Goal: Navigation & Orientation: Go to known website

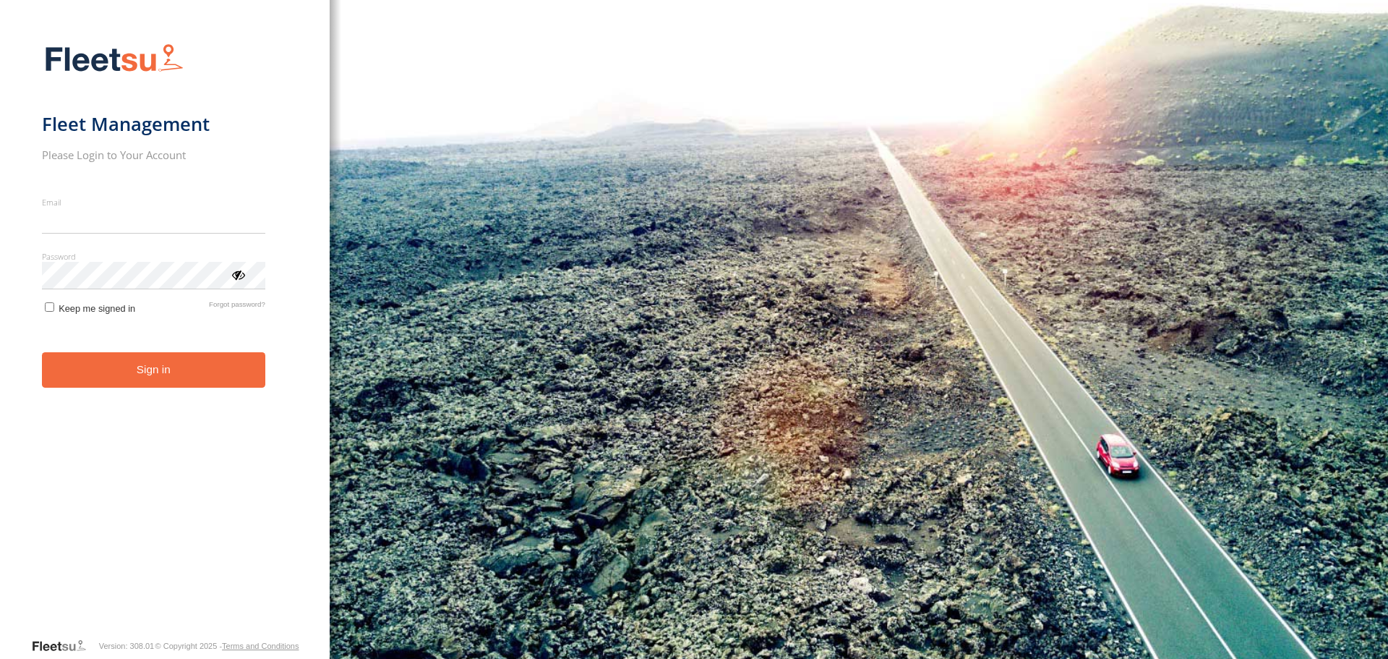
type input "**********"
click at [113, 381] on button "Sign in" at bounding box center [153, 369] width 223 height 35
click at [120, 364] on button "Sign in" at bounding box center [153, 369] width 223 height 35
